Goal: Task Accomplishment & Management: Manage account settings

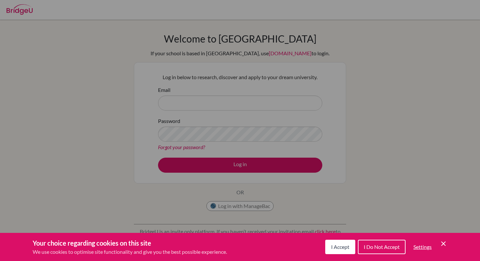
click at [340, 252] on button "I Accept" at bounding box center [340, 246] width 30 height 14
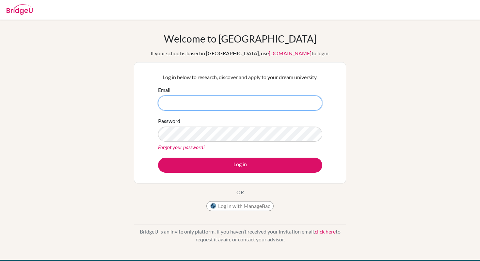
click at [224, 103] on input "Email" at bounding box center [240, 102] width 164 height 15
click at [236, 206] on button "Log in with ManageBac" at bounding box center [239, 206] width 67 height 10
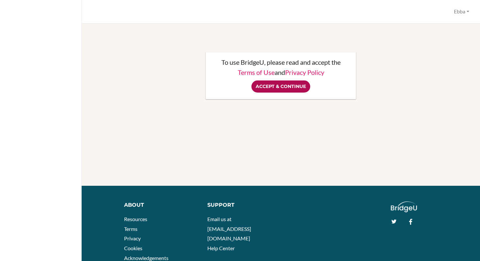
click at [282, 87] on input "Accept & Continue" at bounding box center [281, 86] width 59 height 12
